Goal: Information Seeking & Learning: Learn about a topic

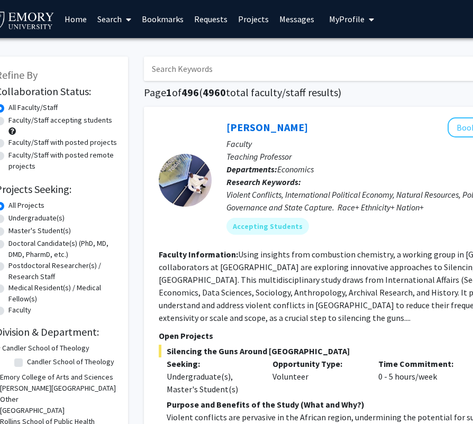
scroll to position [0, 37]
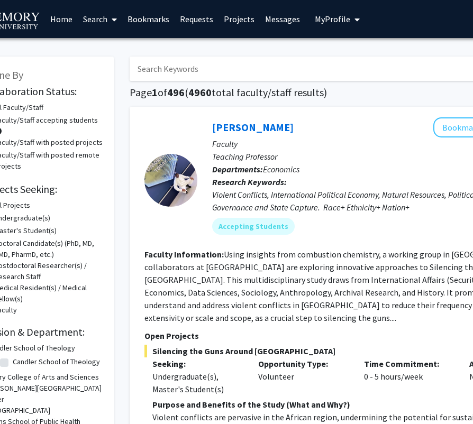
click at [54, 121] on label "Faculty/Staff accepting students" at bounding box center [46, 120] width 104 height 11
radio input "true"
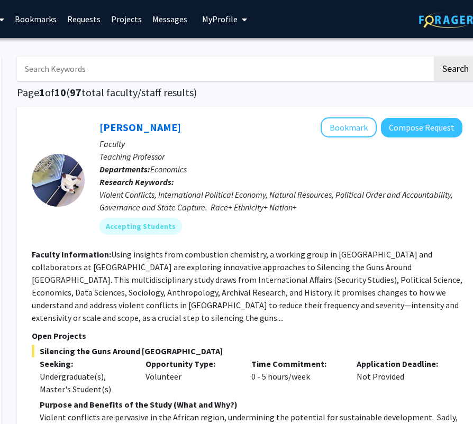
scroll to position [0, 150]
click at [88, 24] on link "Requests" at bounding box center [84, 19] width 44 height 37
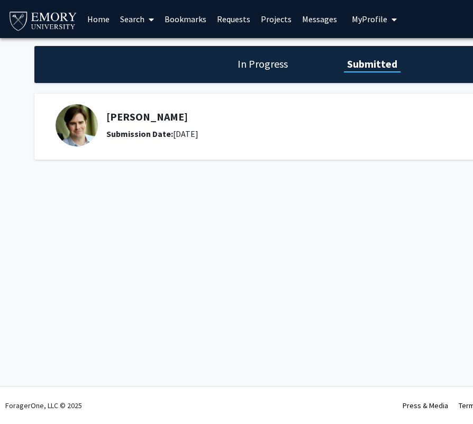
click at [105, 17] on link "Home" at bounding box center [98, 19] width 33 height 37
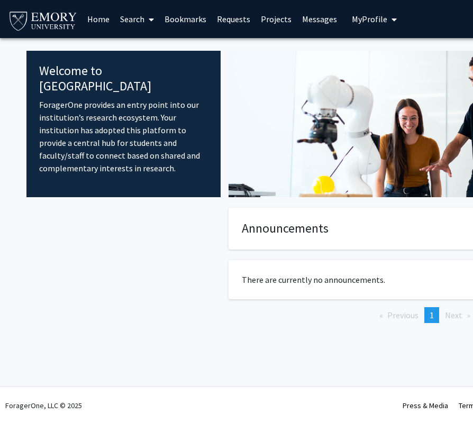
click at [136, 25] on link "Search" at bounding box center [137, 19] width 44 height 37
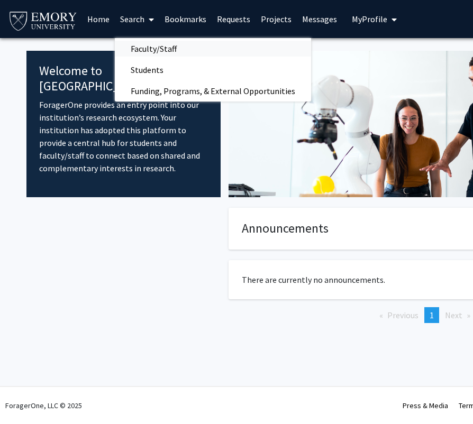
click at [144, 45] on span "Faculty/Staff" at bounding box center [154, 48] width 78 height 21
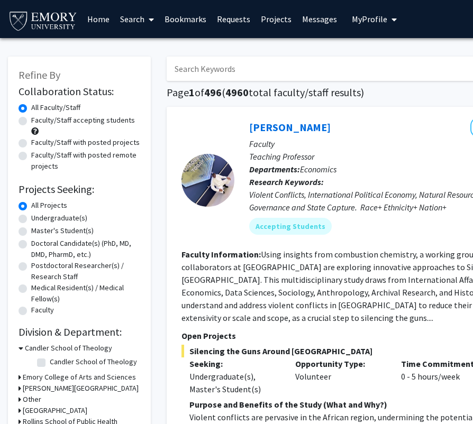
click at [65, 123] on label "Faculty/Staff accepting students" at bounding box center [83, 120] width 104 height 11
click at [38, 122] on input "Faculty/Staff accepting students" at bounding box center [34, 118] width 7 height 7
radio input "true"
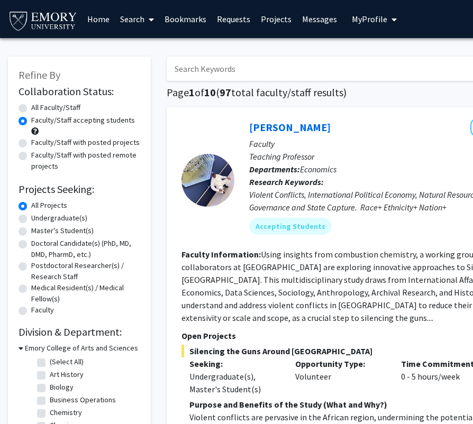
click at [64, 220] on label "Undergraduate(s)" at bounding box center [59, 218] width 56 height 11
click at [38, 219] on input "Undergraduate(s)" at bounding box center [34, 216] width 7 height 7
radio input "true"
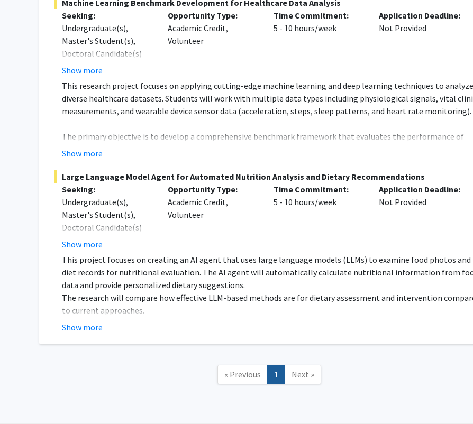
scroll to position [2085, 124]
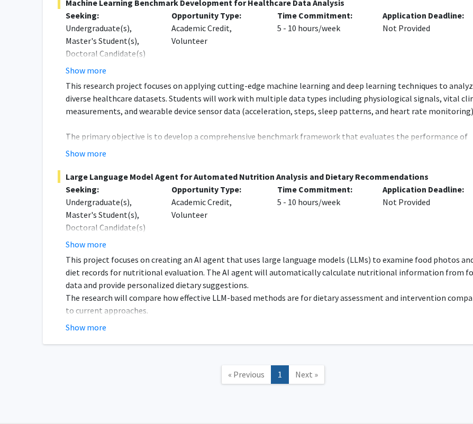
click at [293, 365] on link "Next »" at bounding box center [306, 374] width 36 height 19
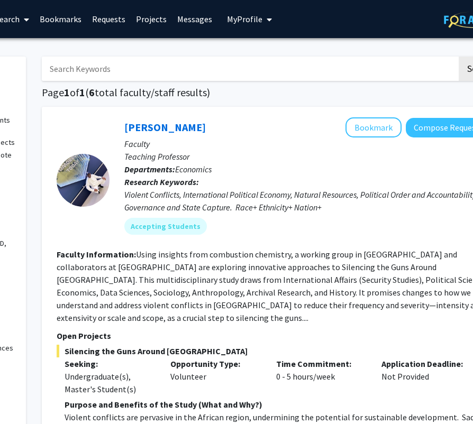
scroll to position [0, 125]
click at [81, 7] on link "Bookmarks" at bounding box center [60, 19] width 52 height 37
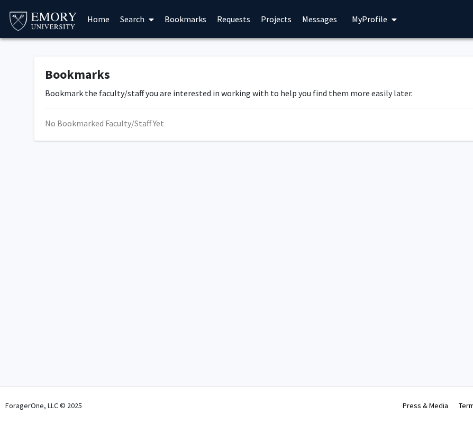
click at [141, 23] on link "Search" at bounding box center [137, 19] width 44 height 37
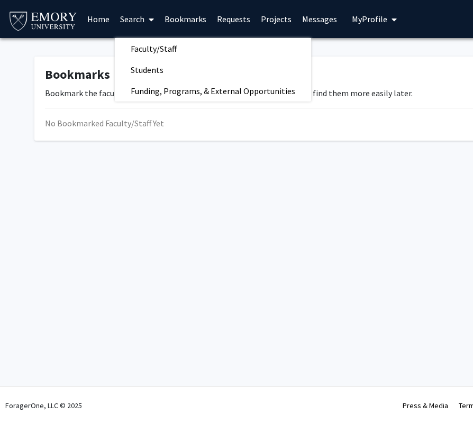
click at [127, 27] on link "Search" at bounding box center [137, 19] width 44 height 37
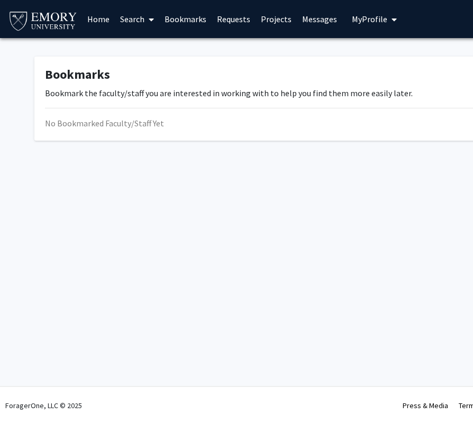
click at [96, 14] on link "Home" at bounding box center [98, 19] width 33 height 37
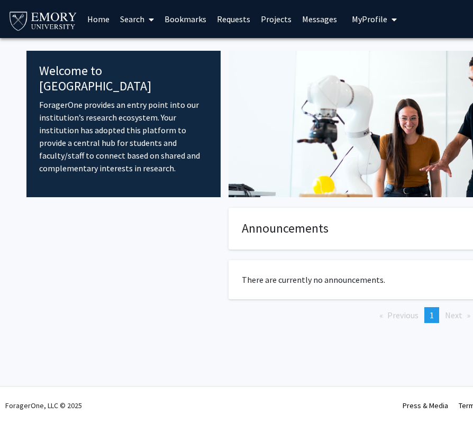
click at [155, 40] on div "Welcome to ForagerOne ForagerOne provides an entry point into our institution’s…" at bounding box center [317, 197] width 582 height 319
click at [139, 24] on link "Search" at bounding box center [137, 19] width 44 height 37
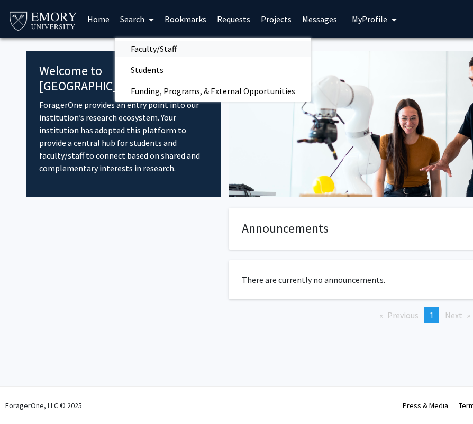
click at [137, 48] on span "Faculty/Staff" at bounding box center [154, 48] width 78 height 21
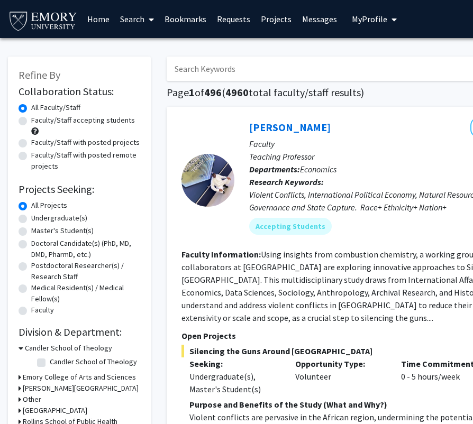
click at [65, 218] on label "Undergraduate(s)" at bounding box center [59, 218] width 56 height 11
click at [38, 218] on input "Undergraduate(s)" at bounding box center [34, 216] width 7 height 7
radio input "true"
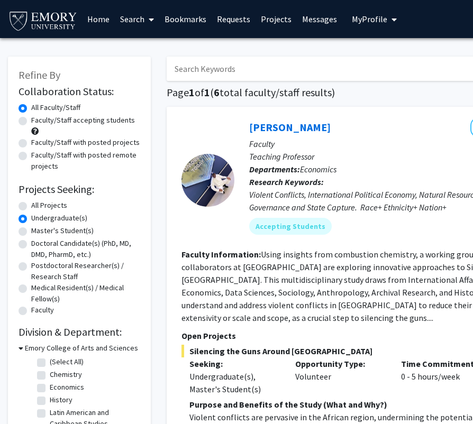
click at [62, 121] on label "Faculty/Staff accepting students" at bounding box center [83, 120] width 104 height 11
click at [38, 121] on input "Faculty/Staff accepting students" at bounding box center [34, 118] width 7 height 7
radio input "true"
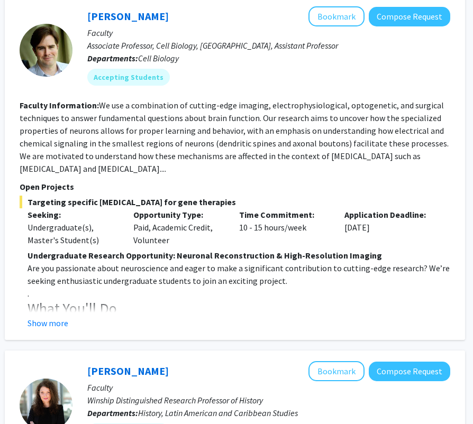
scroll to position [523, 162]
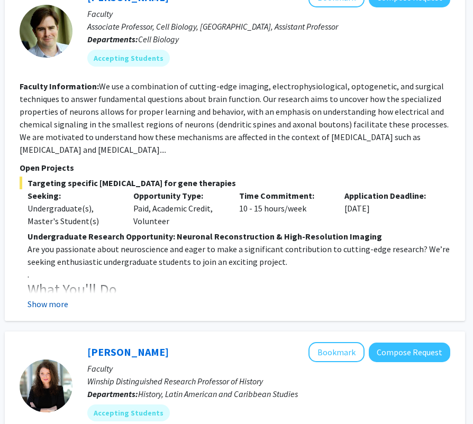
click at [52, 298] on button "Show more" at bounding box center [47, 304] width 41 height 13
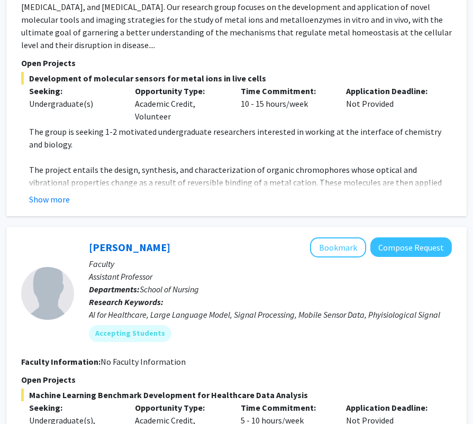
scroll to position [1902, 160]
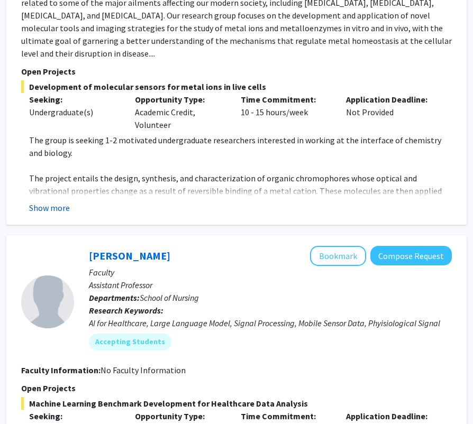
click at [56, 201] on button "Show more" at bounding box center [49, 207] width 41 height 13
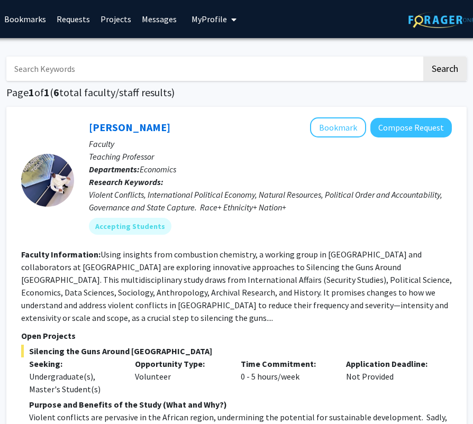
scroll to position [0, 160]
